Goal: Task Accomplishment & Management: Contribute content

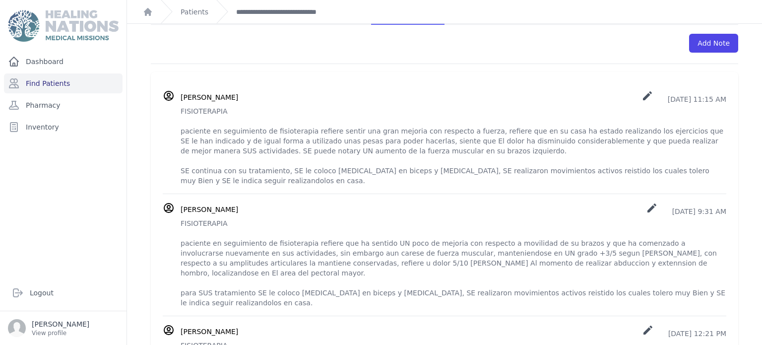
scroll to position [206, 0]
click at [342, 158] on p "FISIOTERAPIA paciente en seguimiento de fisioterapia refiere sentir una gran me…" at bounding box center [452, 144] width 545 height 79
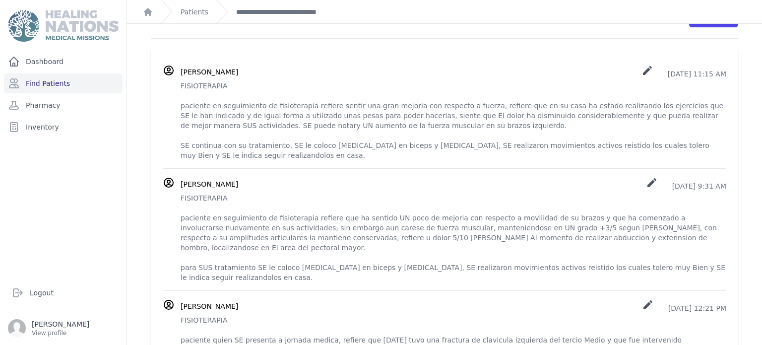
scroll to position [233, 0]
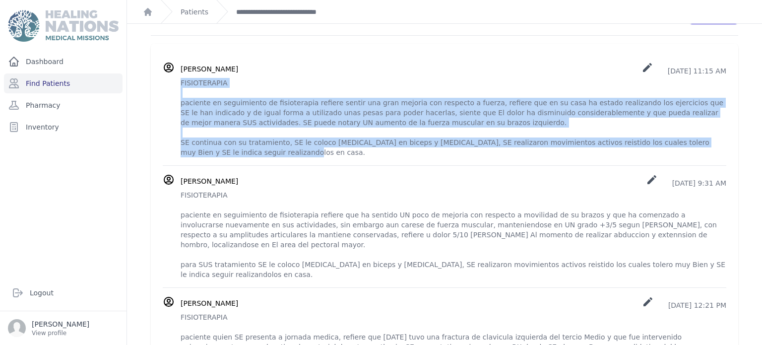
drag, startPoint x: 181, startPoint y: 83, endPoint x: 644, endPoint y: 150, distance: 467.0
click at [644, 150] on p "FISIOTERAPIA paciente en seguimiento de fisioterapia refiere sentir una gran me…" at bounding box center [452, 117] width 545 height 79
copy p "FISIOTERAPIA paciente en seguimiento de fisioterapia refiere sentir una gran me…"
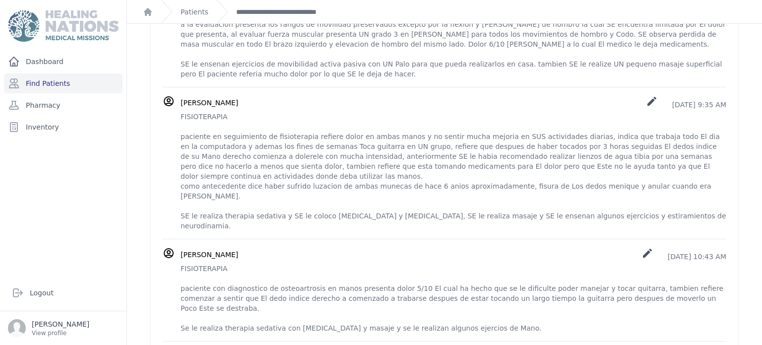
scroll to position [0, 0]
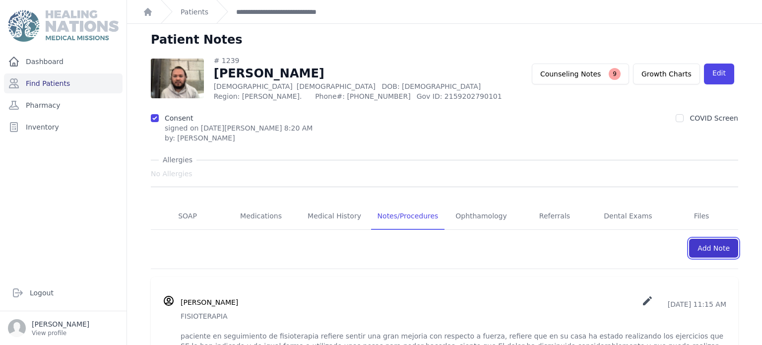
click at [714, 247] on link "Add Note" at bounding box center [713, 248] width 49 height 19
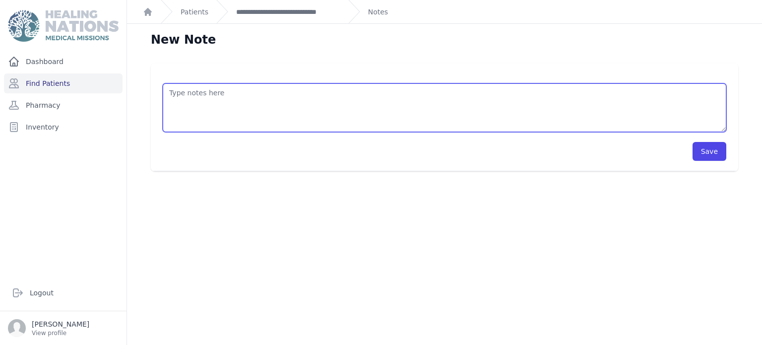
click at [517, 106] on textarea at bounding box center [444, 107] width 563 height 49
paste textarea "FISIOTERAPIA paciente en seguimiento de fisioterapia refiere sentir una gran me…"
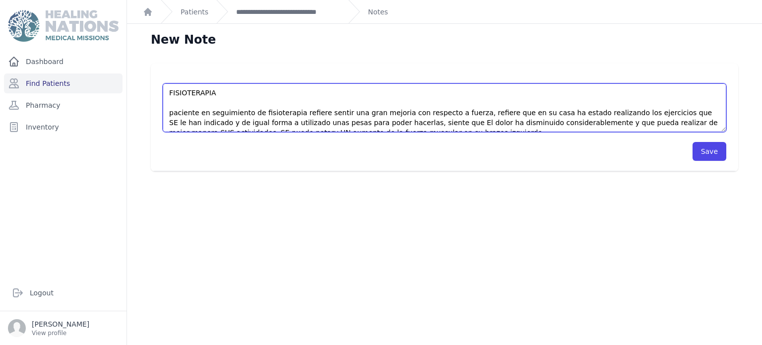
click at [709, 115] on textarea "FISIOTERAPIA paciente en seguimiento de fisioterapia refiere sentir una gran me…" at bounding box center [444, 107] width 563 height 49
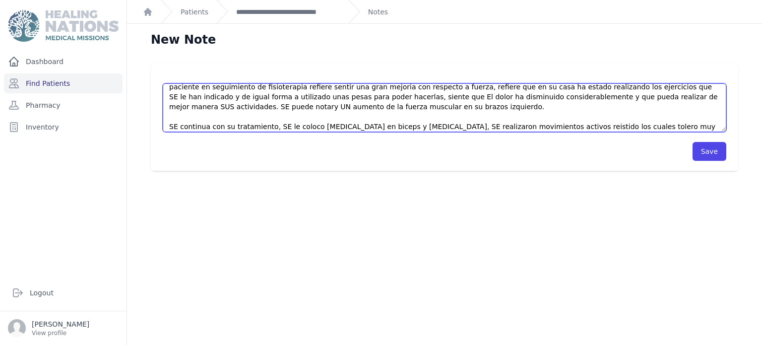
scroll to position [25, 0]
click at [372, 111] on textarea "FISIOTERAPIA paciente en seguimiento de fisioterapia refiere sentir una gran me…" at bounding box center [444, 107] width 563 height 49
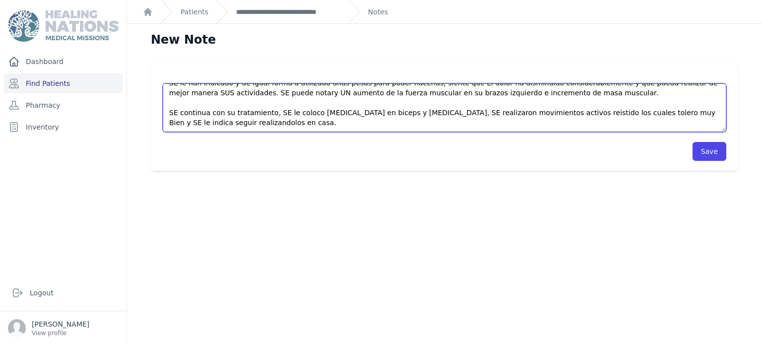
click at [399, 116] on textarea "FISIOTERAPIA paciente en seguimiento de fisioterapia refiere sentir una gran me…" at bounding box center [444, 107] width 563 height 49
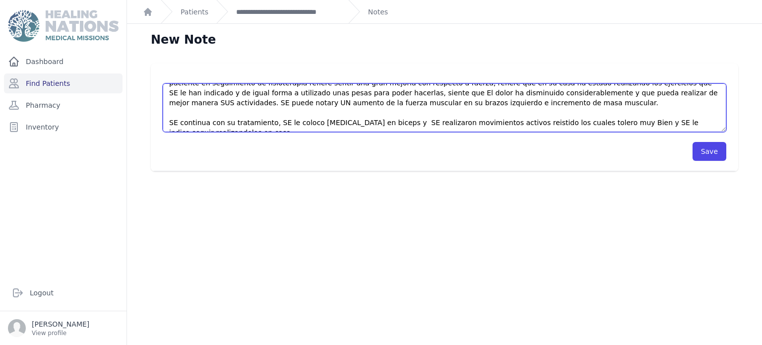
click at [445, 125] on textarea "FISIOTERAPIA paciente en seguimiento de fisioterapia refiere sentir una gran me…" at bounding box center [444, 107] width 563 height 49
click at [480, 124] on textarea "FISIOTERAPIA paciente en seguimiento de fisioterapia refiere sentir una gran me…" at bounding box center [444, 107] width 563 height 49
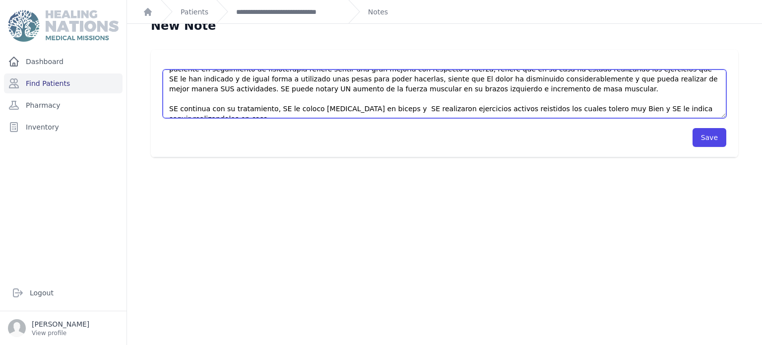
scroll to position [24, 0]
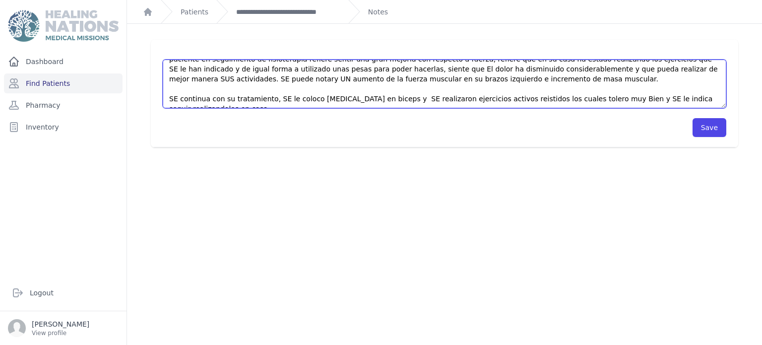
click at [572, 98] on textarea "FISIOTERAPIA paciente en seguimiento de fisioterapia refiere sentir una gran me…" at bounding box center [444, 84] width 563 height 49
type textarea "FISIOTERAPIA paciente en seguimiento de fisioterapia refiere sentir una gran me…"
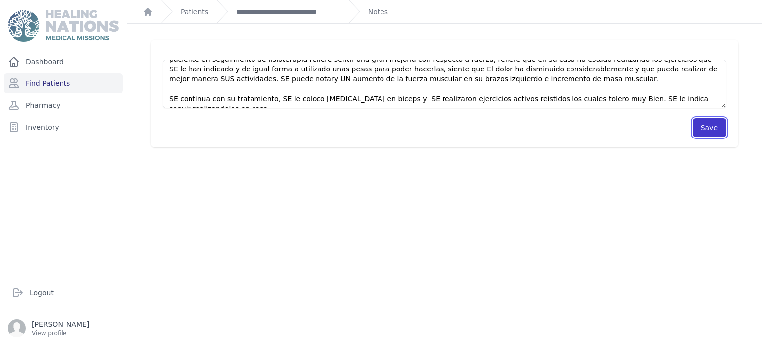
click at [709, 120] on button "Save" at bounding box center [709, 127] width 34 height 19
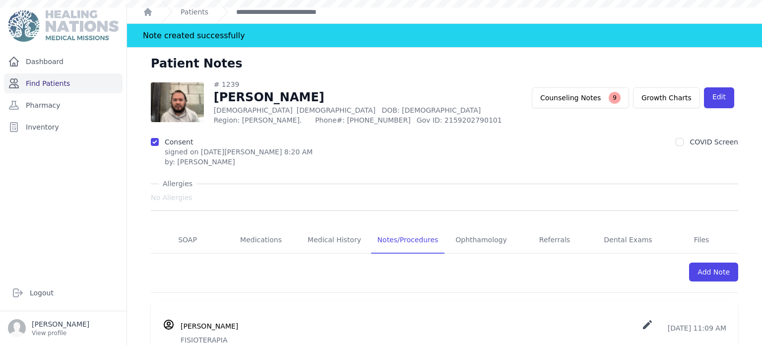
click at [105, 86] on link "Find Patients" at bounding box center [63, 83] width 119 height 20
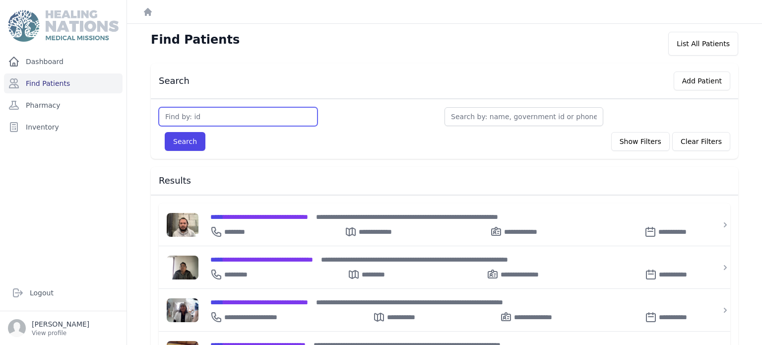
click at [210, 120] on input "text" at bounding box center [238, 116] width 159 height 19
type input "2750"
click at [165, 132] on button "Search" at bounding box center [185, 141] width 41 height 19
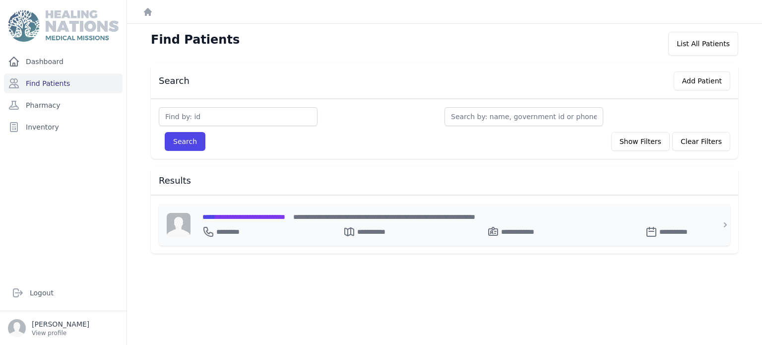
click at [295, 242] on div "**********" at bounding box center [450, 224] width 520 height 42
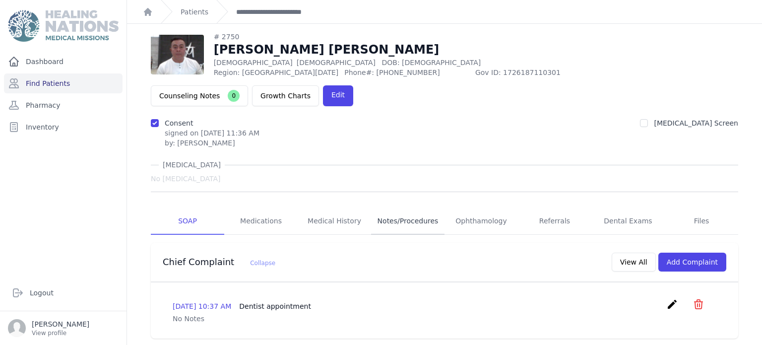
click at [417, 208] on link "Notes/Procedures" at bounding box center [407, 221] width 73 height 27
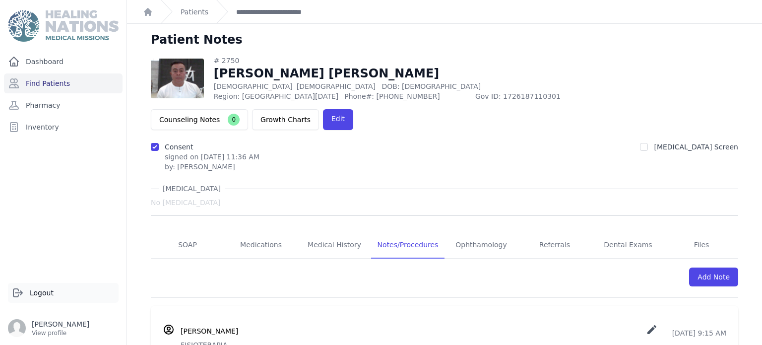
click at [57, 283] on link "Logout" at bounding box center [63, 293] width 111 height 20
